Goal: Task Accomplishment & Management: Use online tool/utility

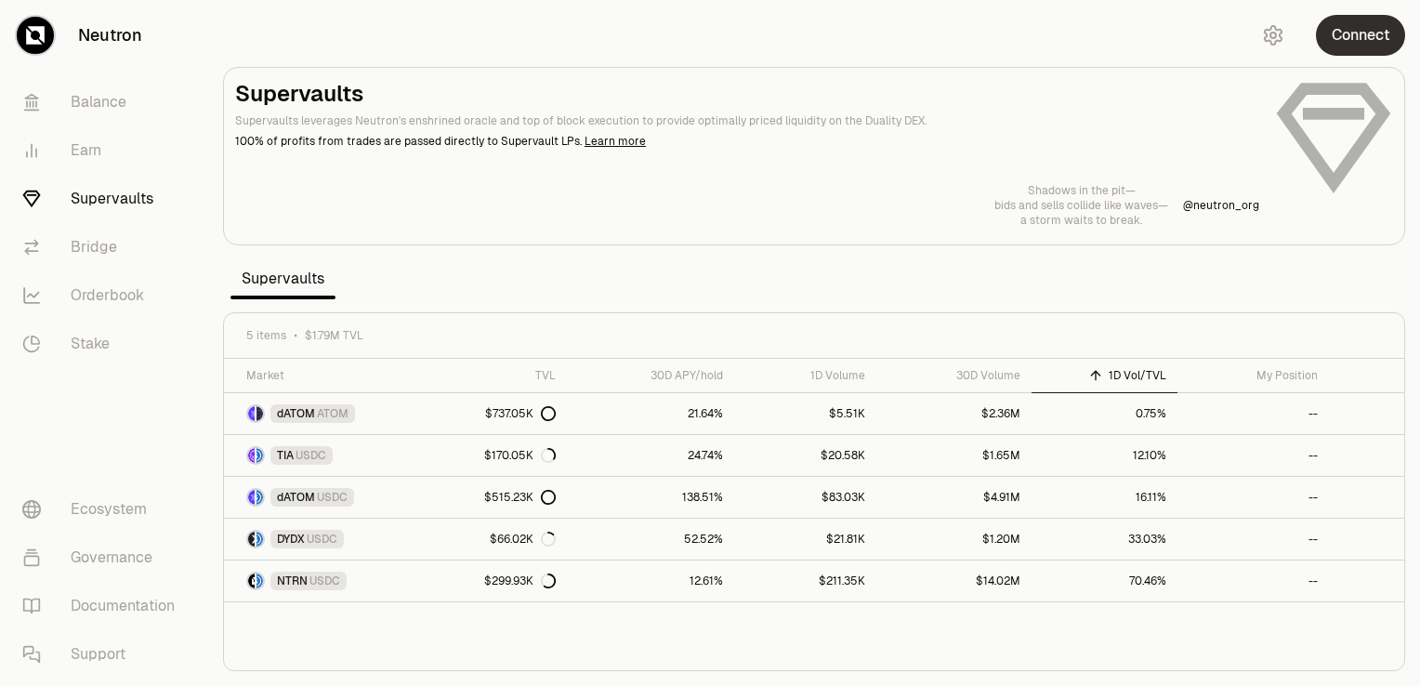
click at [1353, 41] on button "Connect" at bounding box center [1360, 35] width 89 height 41
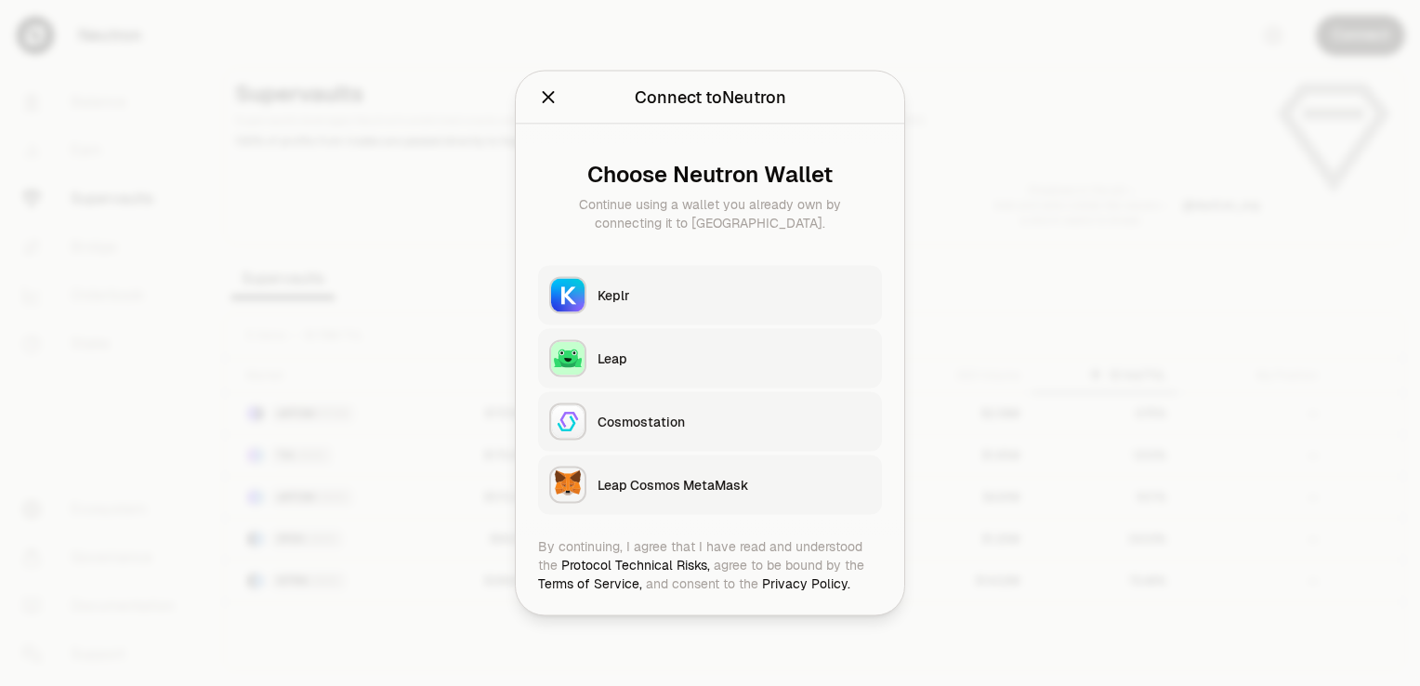
click at [606, 288] on div "Keplr" at bounding box center [734, 295] width 273 height 19
